Goal: Information Seeking & Learning: Learn about a topic

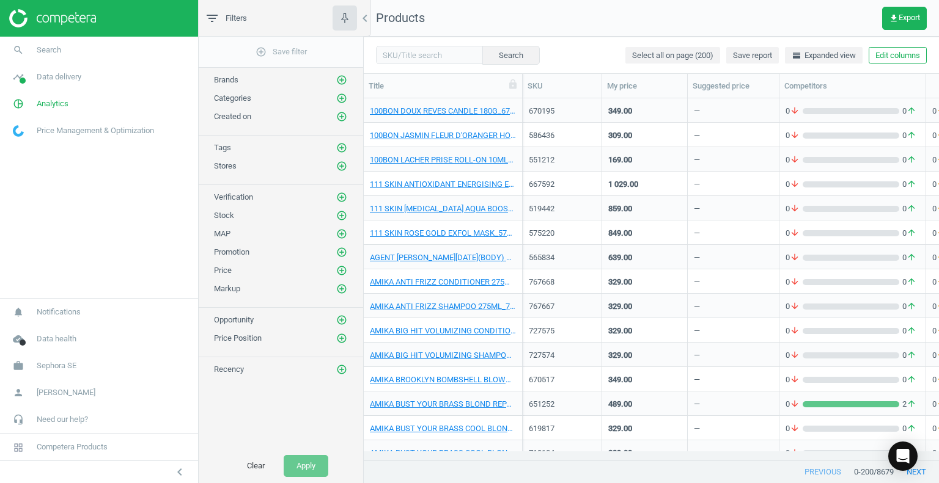
scroll to position [344, 566]
click at [443, 56] on input "text" at bounding box center [429, 55] width 107 height 18
paste input "1153"
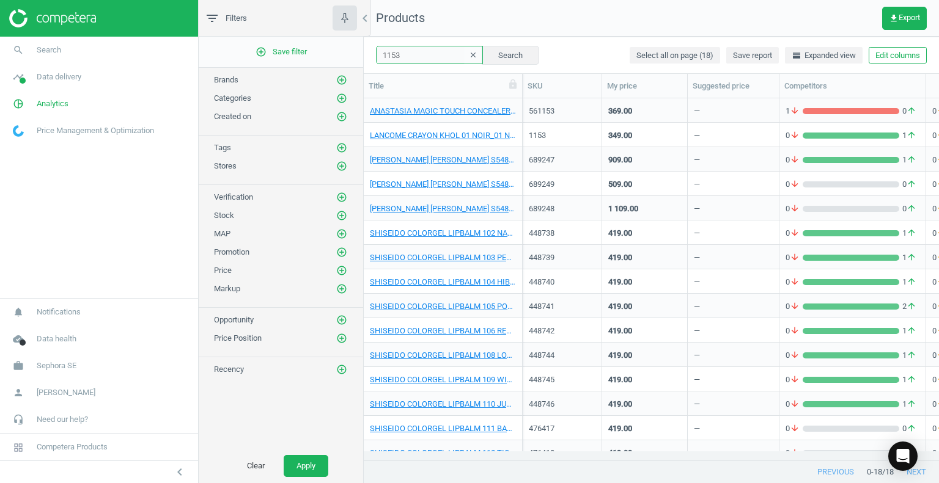
type input "1153"
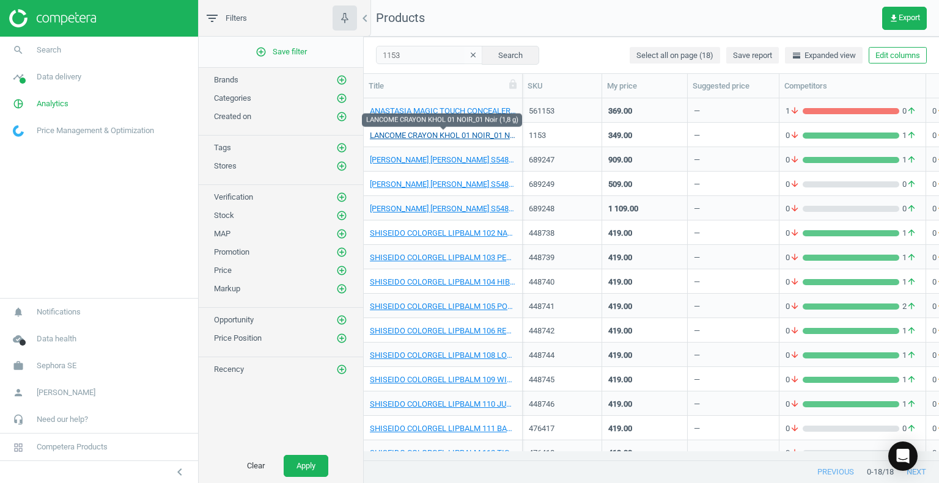
click at [490, 133] on link "LANCOME CRAYON KHOL 01 NOIR_01 Noir (1,8 g)" at bounding box center [443, 135] width 146 height 11
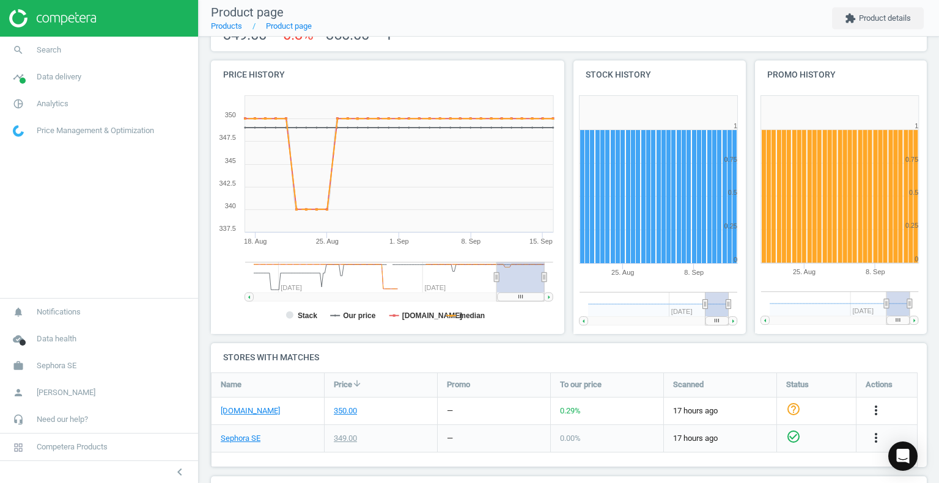
scroll to position [224, 0]
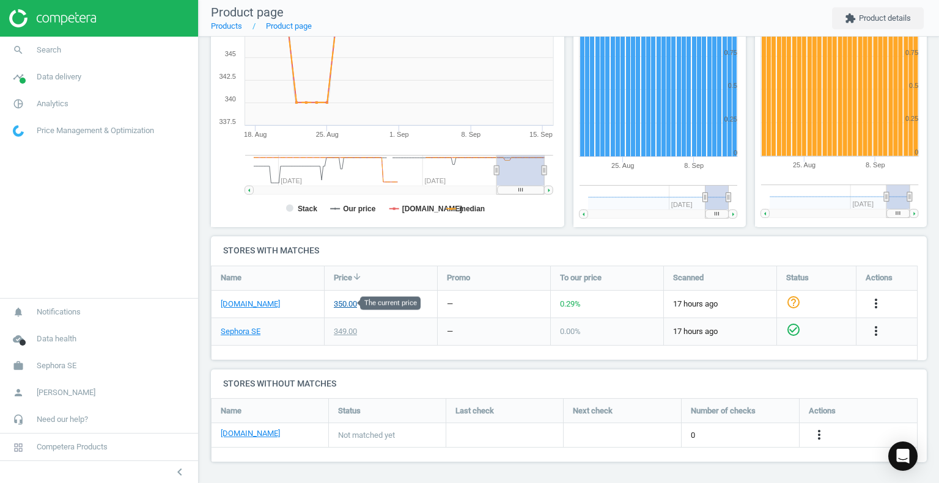
click at [339, 302] on div "350.00" at bounding box center [345, 304] width 23 height 11
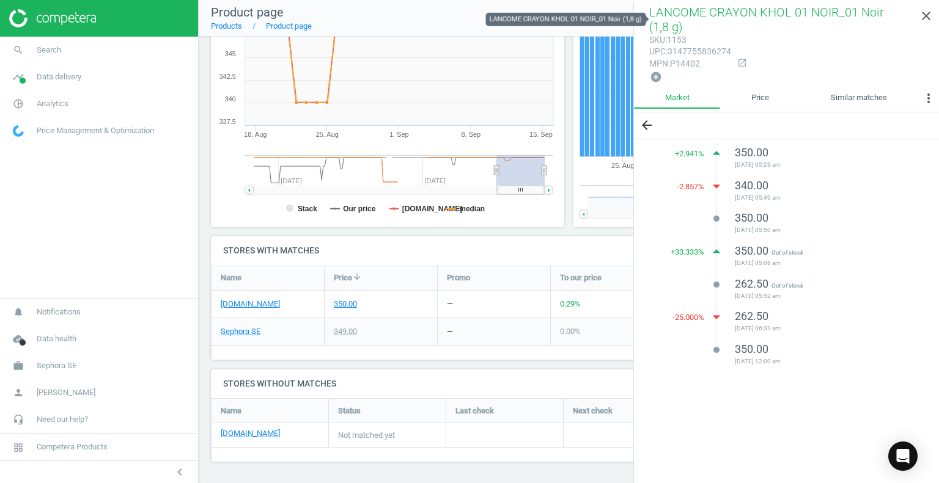
click at [698, 12] on span "LANCOME CRAYON KHOL 01 NOIR_01 Noir (1,8 g)" at bounding box center [766, 19] width 235 height 29
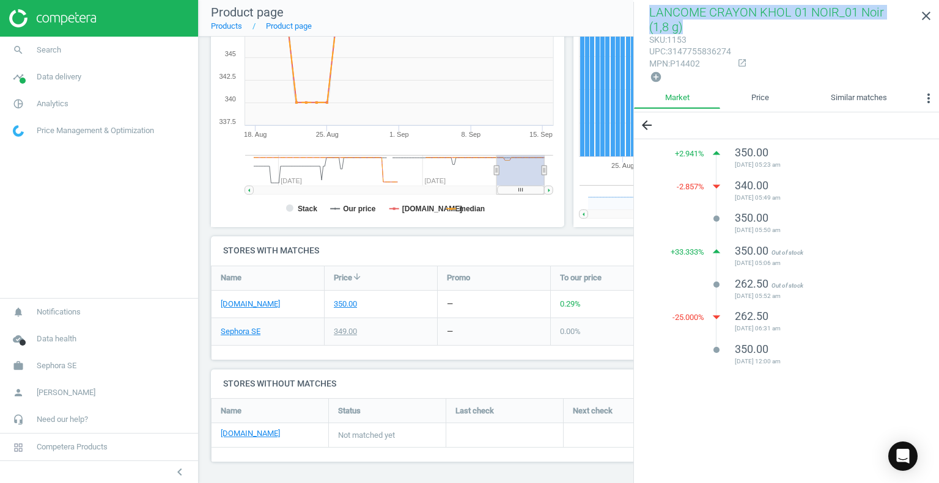
click at [698, 12] on span "LANCOME CRAYON KHOL 01 NOIR_01 Noir (1,8 g)" at bounding box center [766, 19] width 235 height 29
click at [739, 65] on icon "open_in_new" at bounding box center [742, 63] width 10 height 10
click at [740, 60] on icon "open_in_new" at bounding box center [742, 63] width 10 height 10
drag, startPoint x: 759, startPoint y: 195, endPoint x: 788, endPoint y: 385, distance: 192.2
click at [788, 379] on div "arrow_back + 2.941 % arrow_drop_up 350.00 [DATE] 05:23 am -2.857 % arrow_drop_d…" at bounding box center [786, 298] width 305 height 373
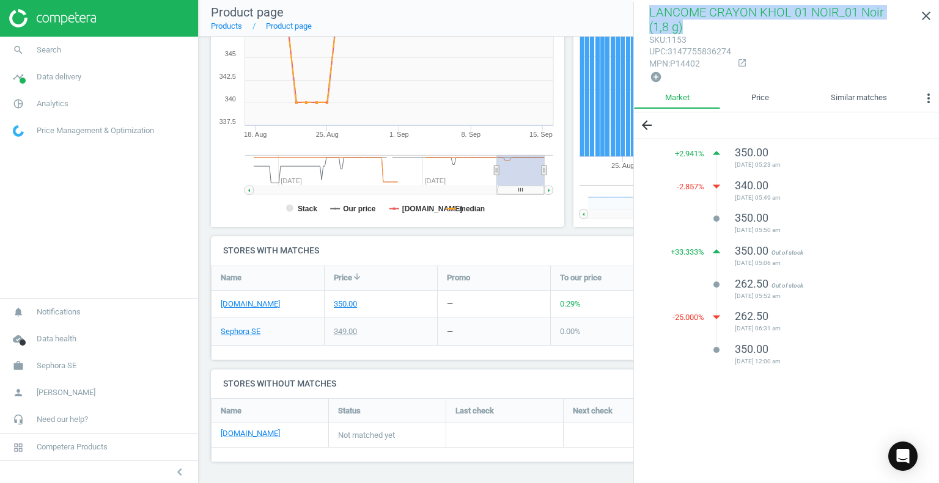
click at [786, 390] on div "arrow_back + 2.941 % arrow_drop_up 350.00 [DATE] 05:23 am -2.857 % arrow_drop_d…" at bounding box center [786, 298] width 305 height 373
click at [760, 161] on span "[DATE] 05:23 am" at bounding box center [822, 165] width 174 height 9
click at [689, 153] on span "+ 2.941 %" at bounding box center [689, 153] width 29 height 11
click at [752, 146] on span "350.00" at bounding box center [752, 152] width 34 height 13
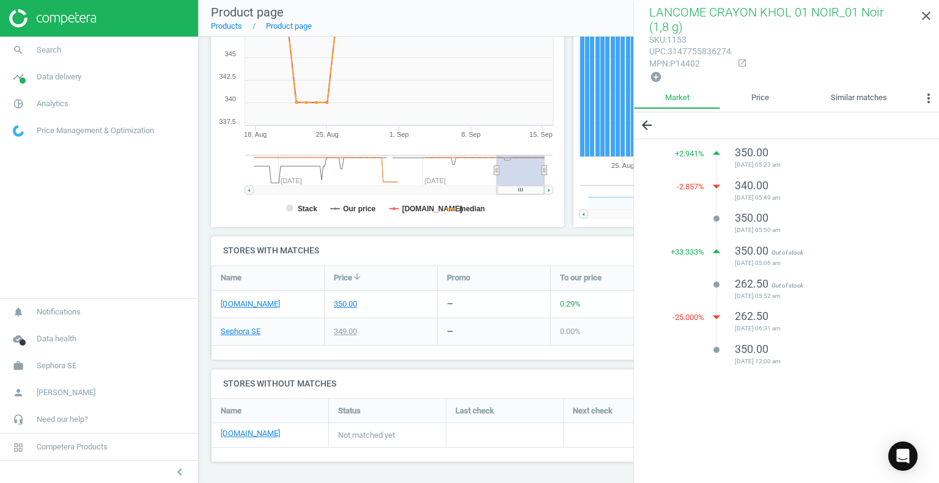
click at [740, 65] on icon "open_in_new" at bounding box center [742, 63] width 10 height 10
click at [761, 10] on span "LANCOME CRAYON KHOL 01 NOIR_01 Noir (1,8 g)" at bounding box center [766, 19] width 235 height 29
click at [238, 303] on link "[DOMAIN_NAME]" at bounding box center [250, 304] width 59 height 11
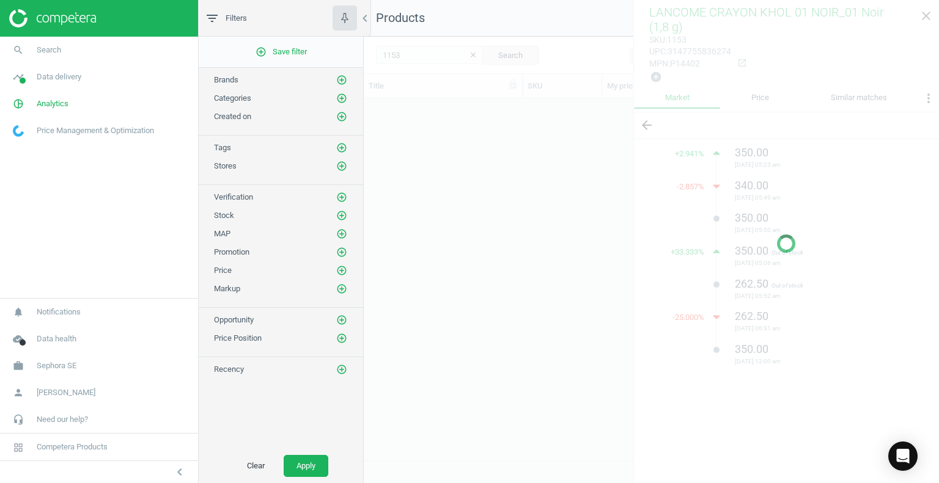
scroll to position [344, 566]
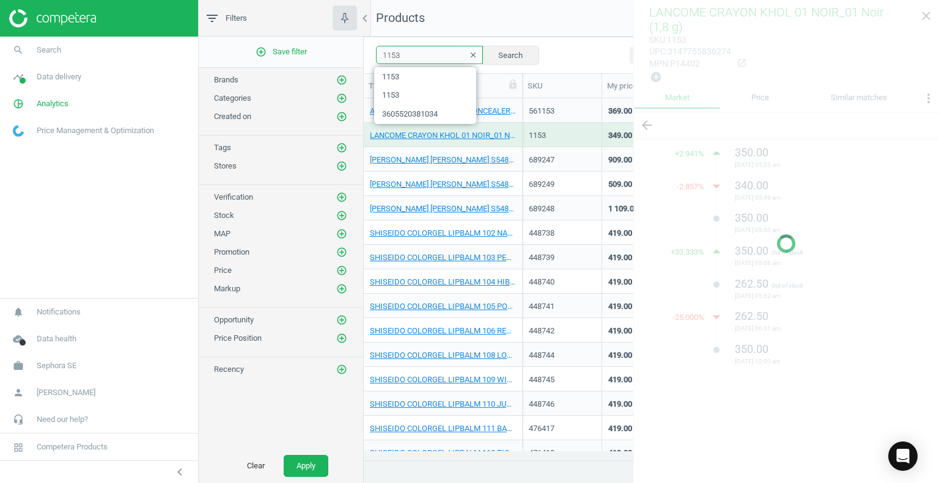
drag, startPoint x: 428, startPoint y: 56, endPoint x: 290, endPoint y: 0, distance: 149.7
click at [343, 52] on div "filter_list Filters chevron_left add_circle_outline Save filter Brands add_circ…" at bounding box center [569, 241] width 740 height 483
paste input "3044"
type input "3044"
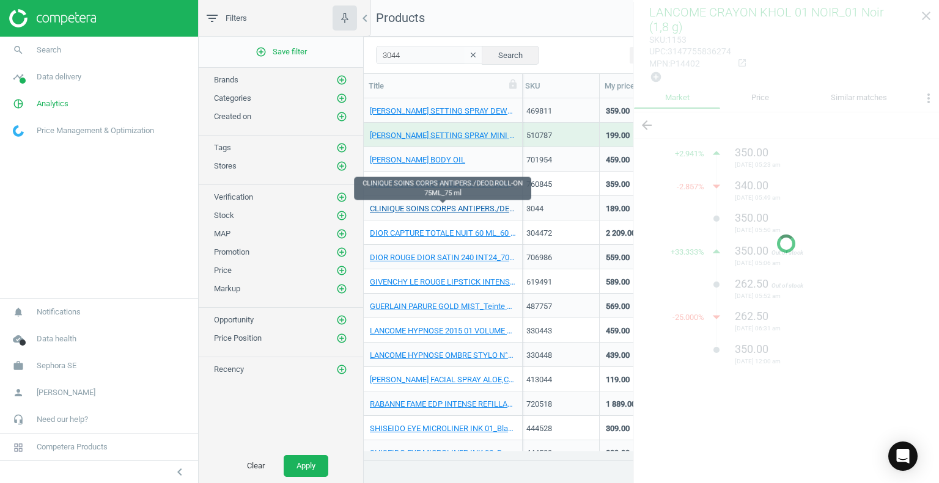
click at [460, 210] on link "CLINIQUE SOINS CORPS ANTIPERS./DEOD.ROLL-ON 75ML_75 ml" at bounding box center [443, 208] width 146 height 11
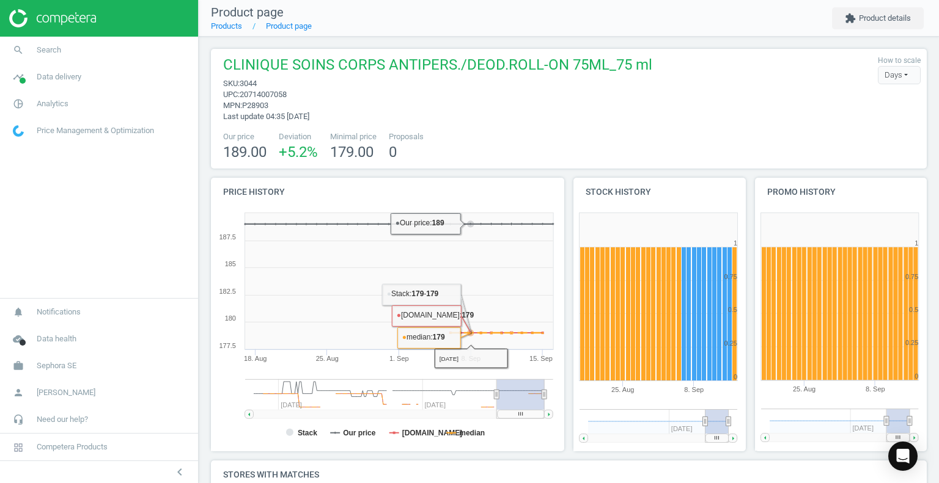
click at [494, 84] on span "sku : 3044" at bounding box center [437, 83] width 429 height 11
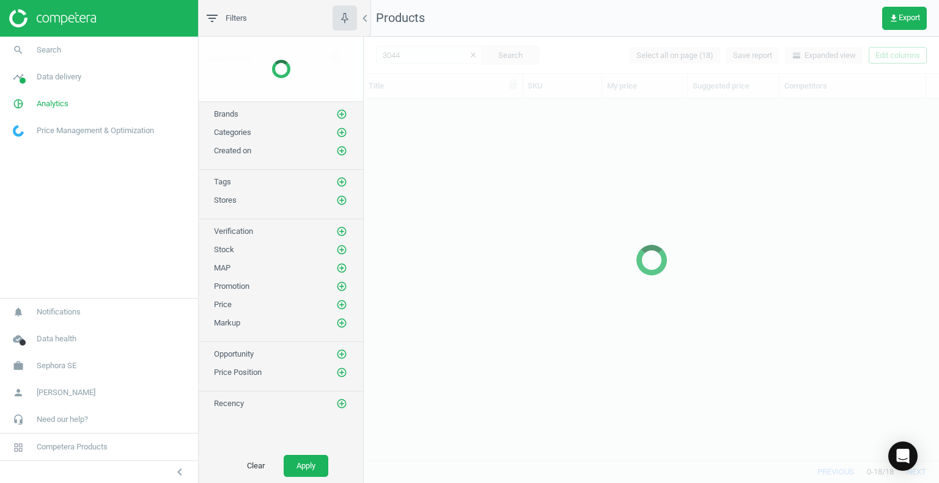
scroll to position [344, 566]
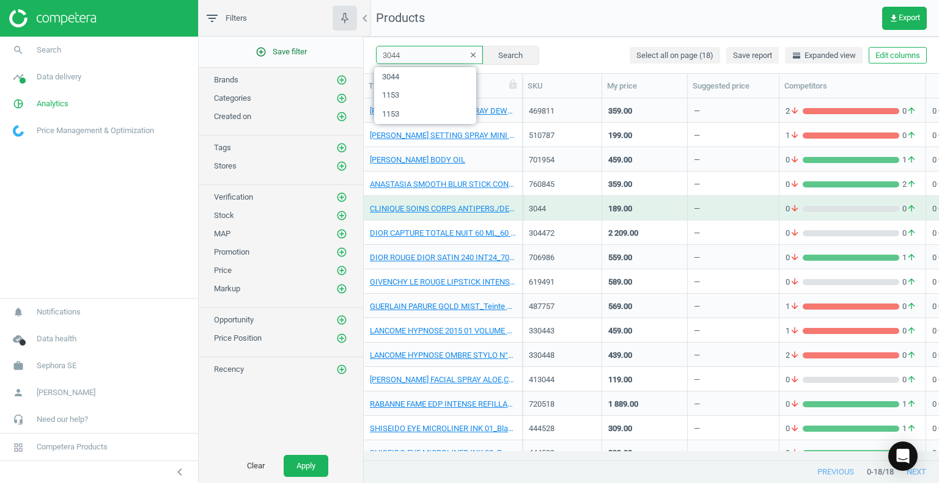
drag, startPoint x: 372, startPoint y: 53, endPoint x: 320, endPoint y: 41, distance: 53.4
click at [323, 43] on div "filter_list Filters chevron_left add_circle_outline Save filter Brands add_circ…" at bounding box center [569, 241] width 740 height 483
paste input "1153"
type input "1153"
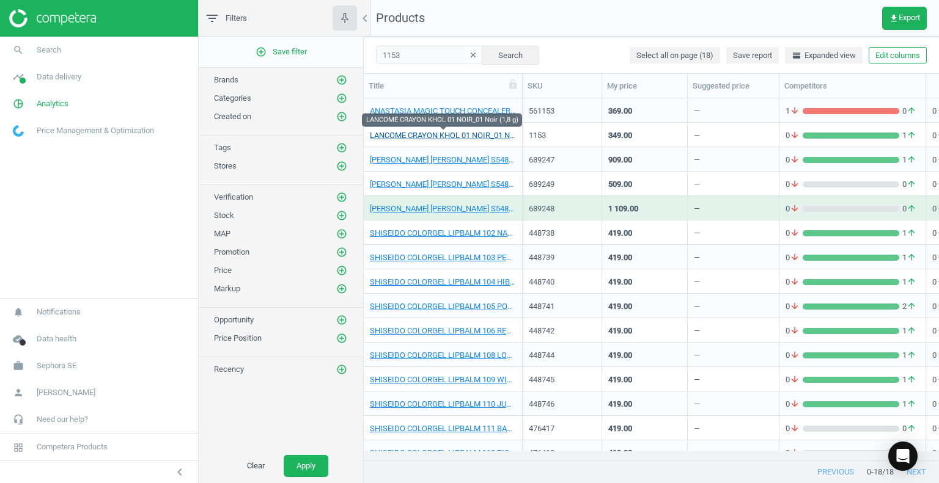
click at [485, 131] on link "LANCOME CRAYON KHOL 01 NOIR_01 Noir (1,8 g)" at bounding box center [443, 135] width 146 height 11
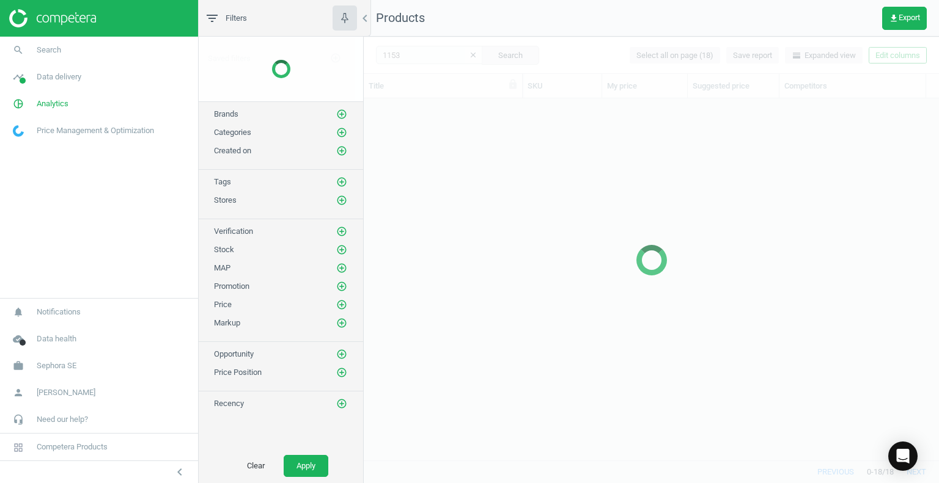
scroll to position [344, 566]
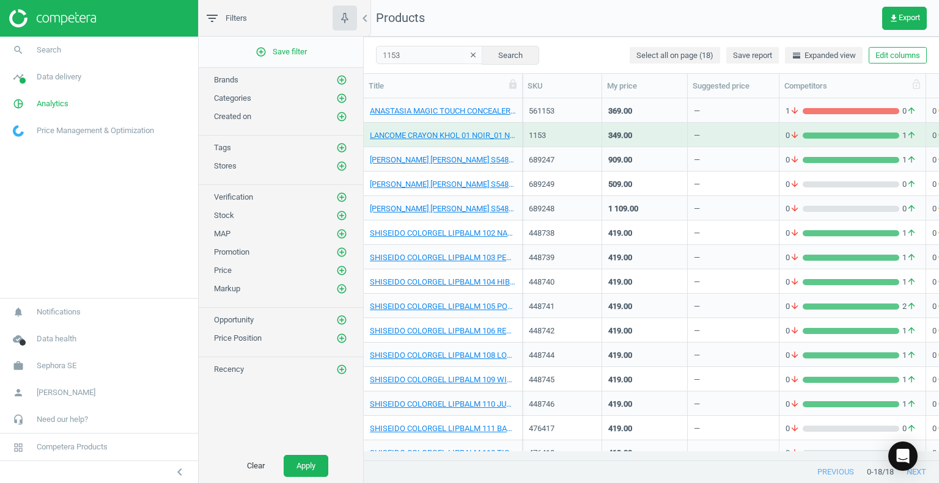
click at [829, 87] on div "Competitors" at bounding box center [852, 86] width 136 height 11
drag, startPoint x: 430, startPoint y: 59, endPoint x: 269, endPoint y: 30, distance: 163.4
click at [298, 42] on div "filter_list Filters chevron_left add_circle_outline Save filter Brands add_circ…" at bounding box center [569, 241] width 740 height 483
paste input "3044"
type input "3044"
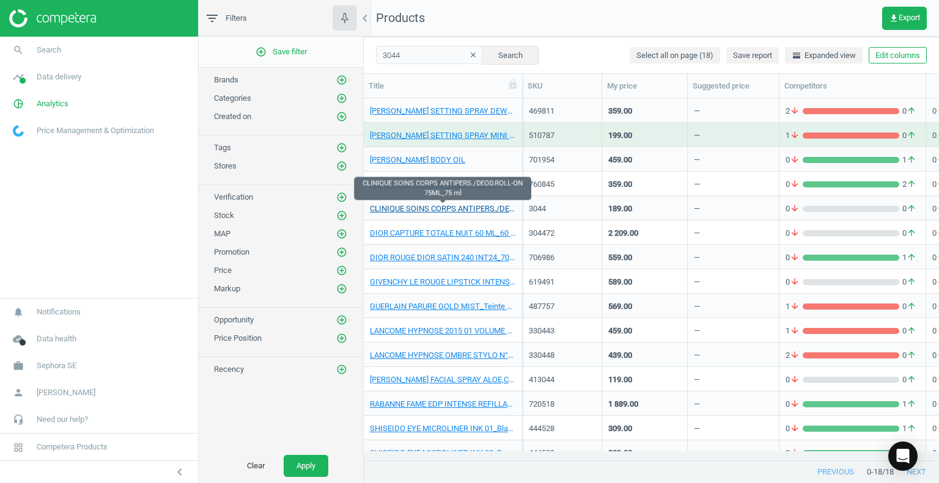
click at [462, 208] on link "CLINIQUE SOINS CORPS ANTIPERS./DEOD.ROLL-ON 75ML_75 ml" at bounding box center [443, 208] width 146 height 11
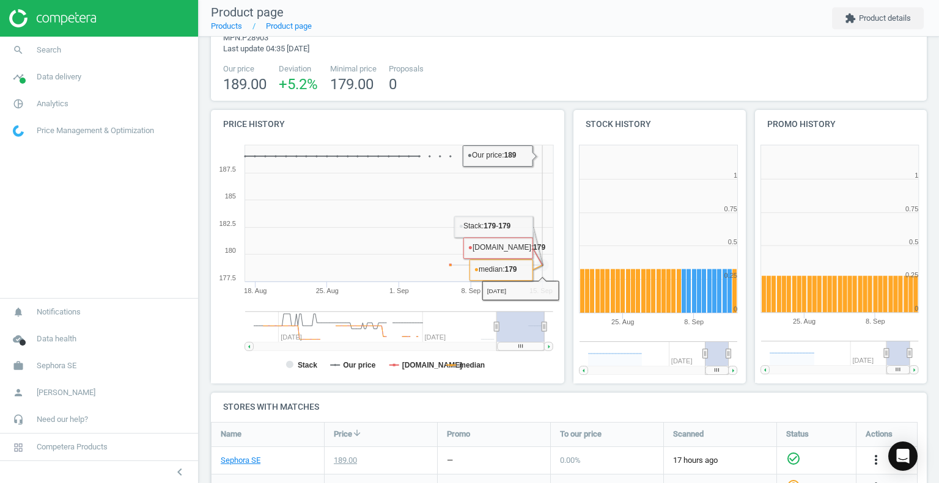
scroll to position [224, 0]
